Goal: Understand process/instructions: Learn how to perform a task or action

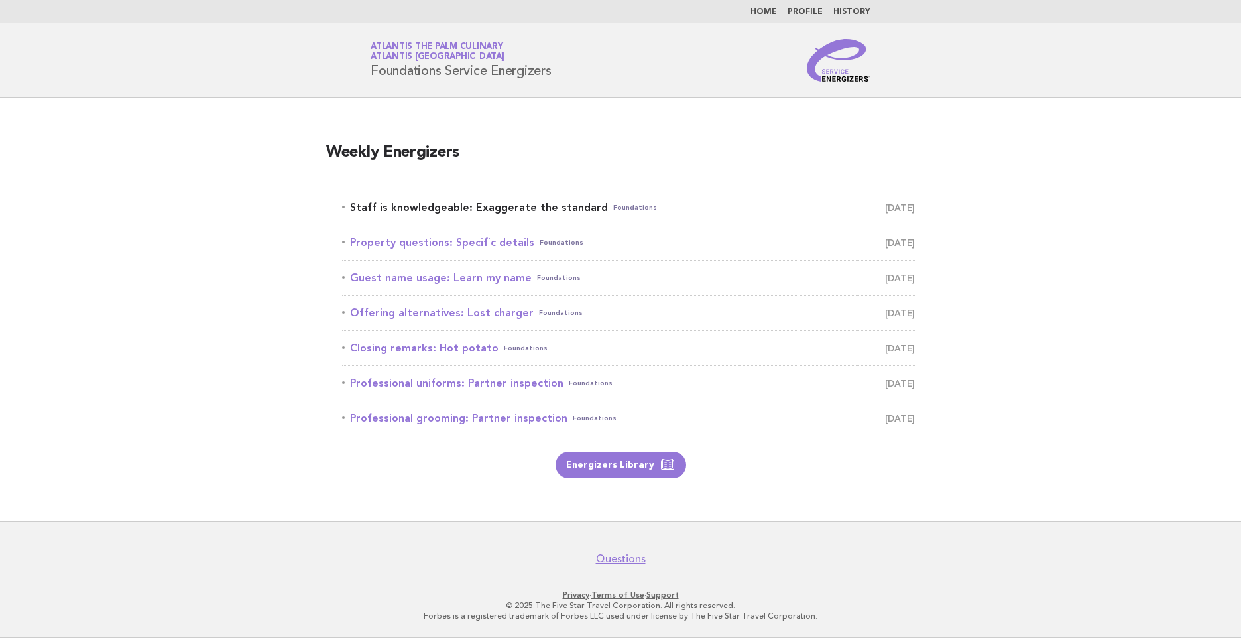
drag, startPoint x: 0, startPoint y: 0, endPoint x: 480, endPoint y: 204, distance: 521.5
click at [480, 204] on link "Staff is knowledgeable: Exaggerate the standard Foundations September 26" at bounding box center [628, 207] width 573 height 19
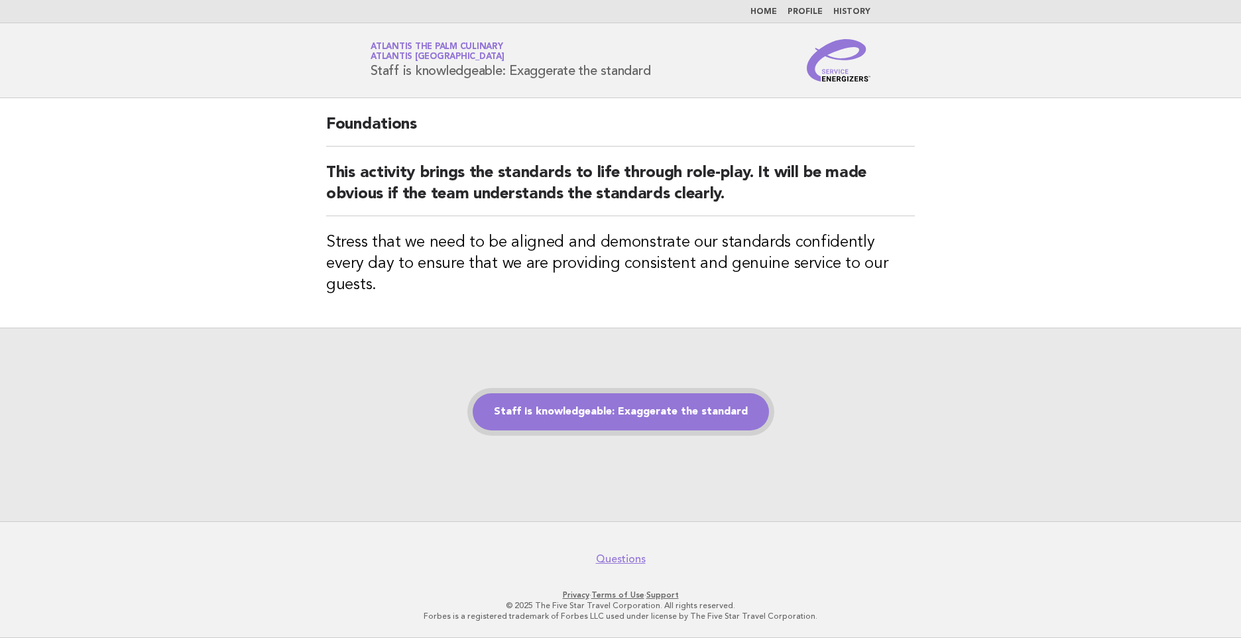
click at [629, 404] on link "Staff is knowledgeable: Exaggerate the standard" at bounding box center [621, 411] width 296 height 37
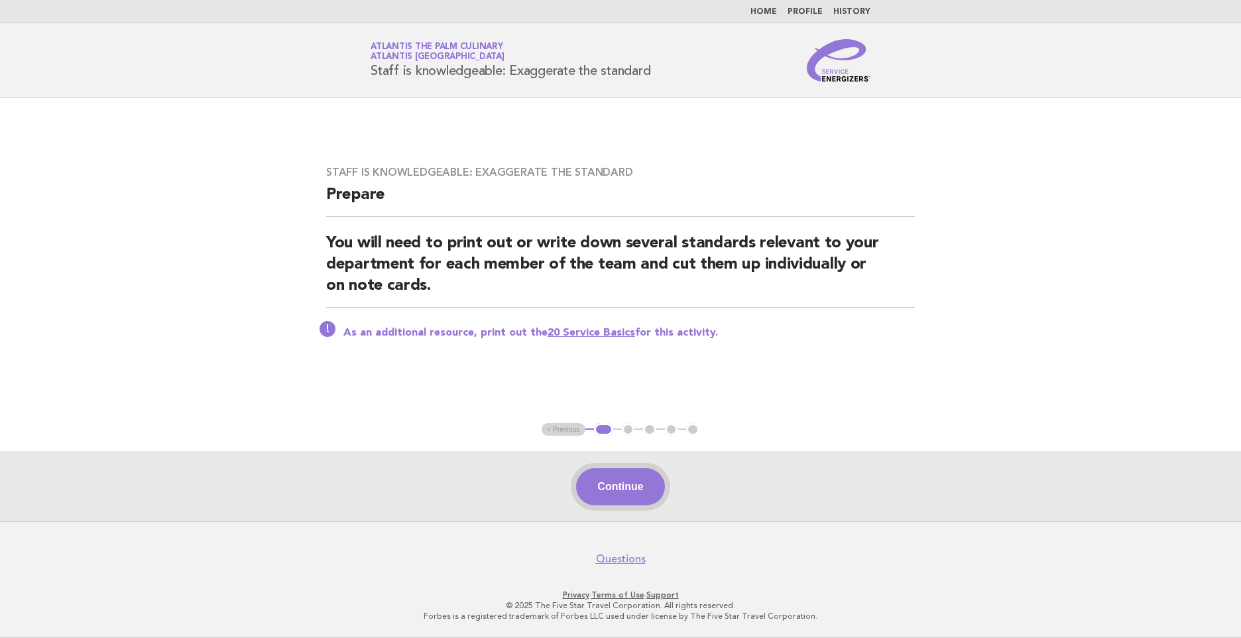
click at [631, 476] on button "Continue" at bounding box center [620, 486] width 88 height 37
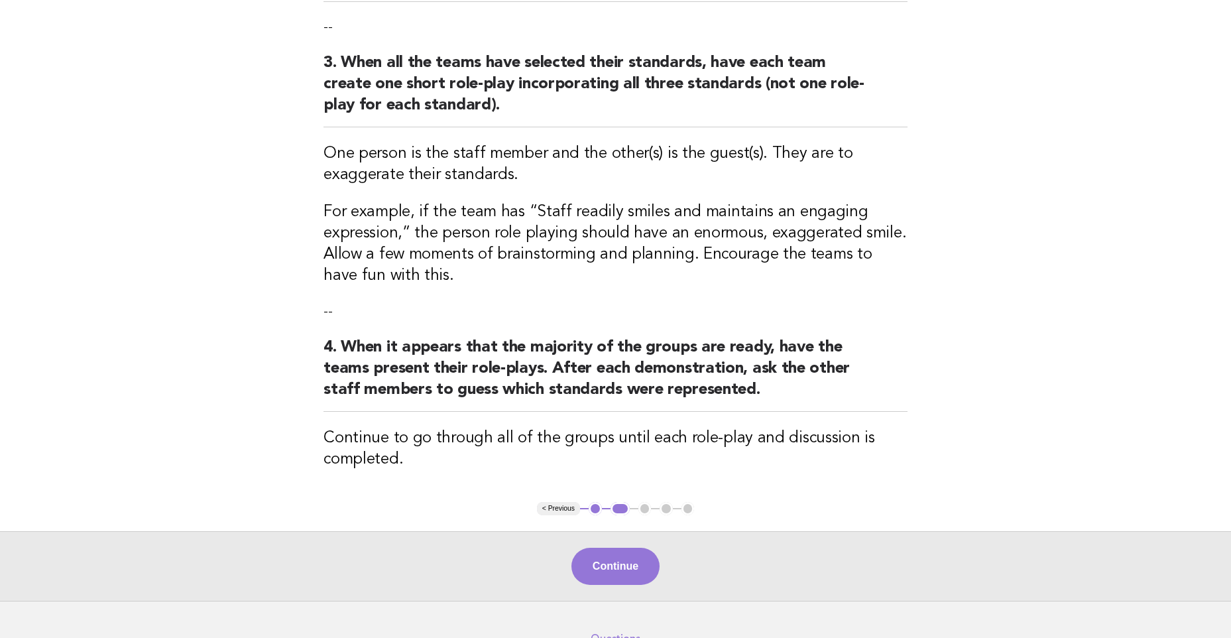
click at [626, 564] on button "Continue" at bounding box center [615, 566] width 88 height 37
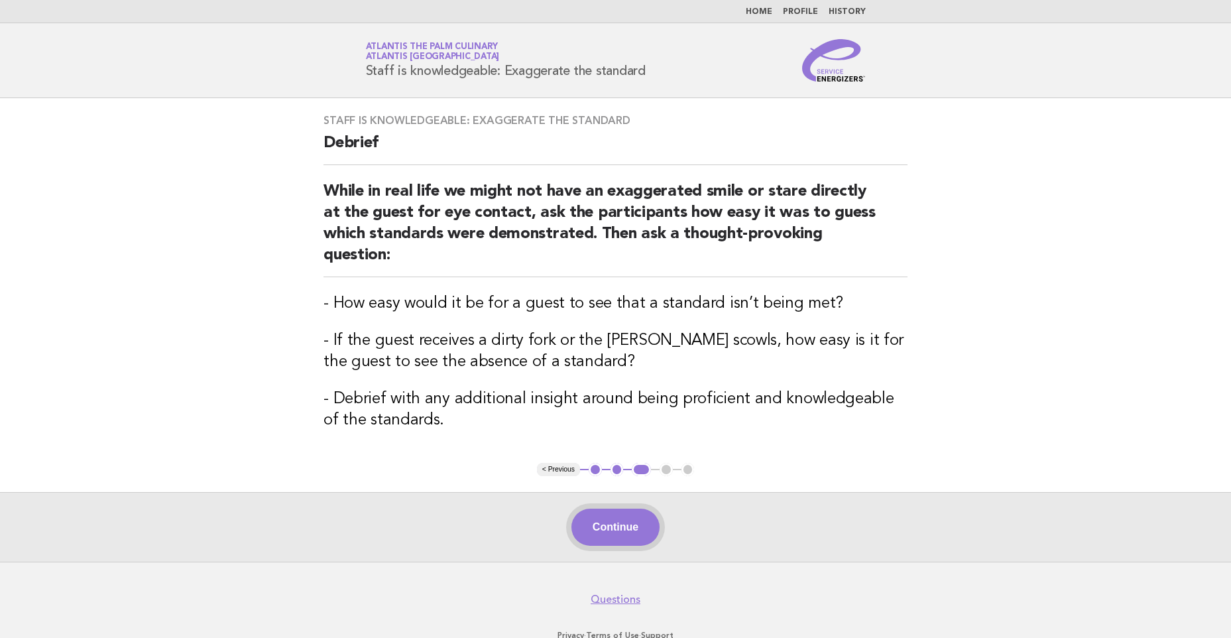
click at [627, 527] on button "Continue" at bounding box center [615, 526] width 88 height 37
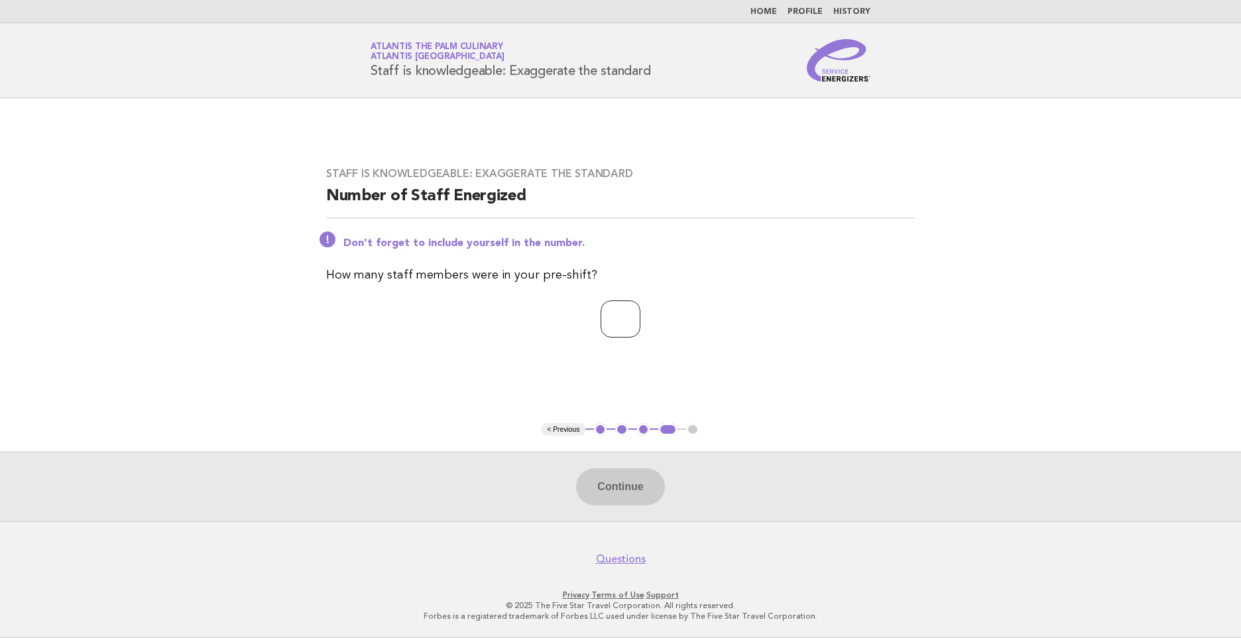
click at [616, 324] on input "number" at bounding box center [621, 318] width 40 height 37
type input "*"
click at [627, 482] on button "Continue" at bounding box center [620, 486] width 88 height 37
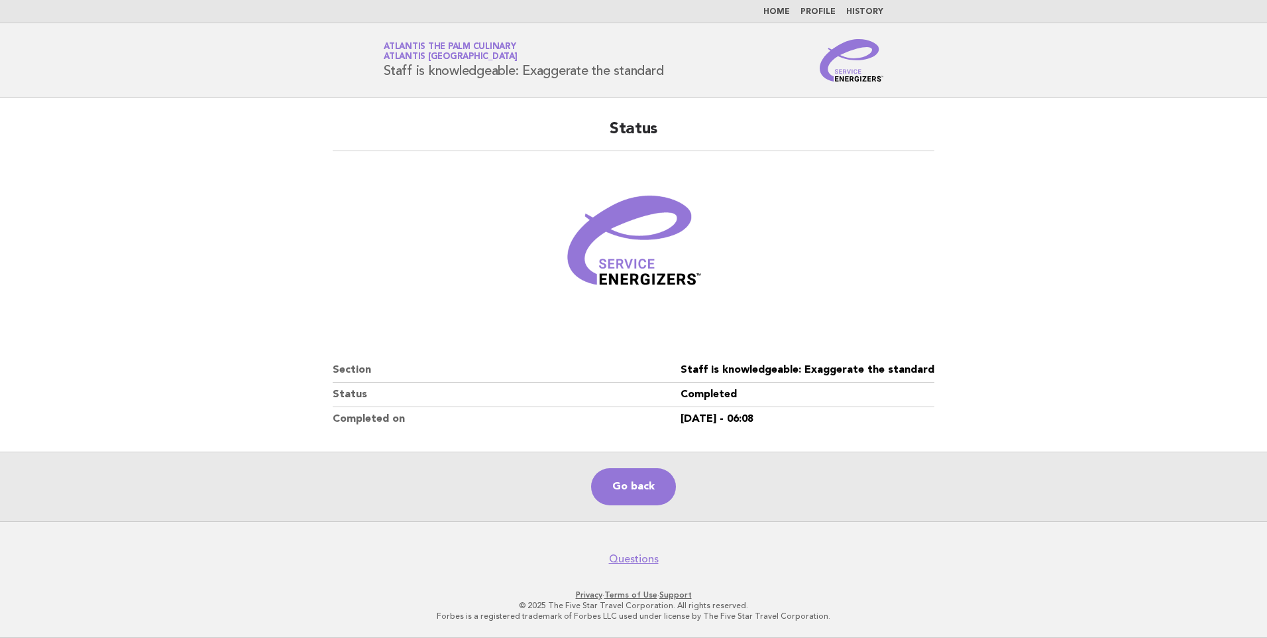
click at [196, 311] on main "Status Section Staff is knowledgeable: Exaggerate the standard Status Completed…" at bounding box center [633, 309] width 1267 height 423
